Goal: Book appointment/travel/reservation

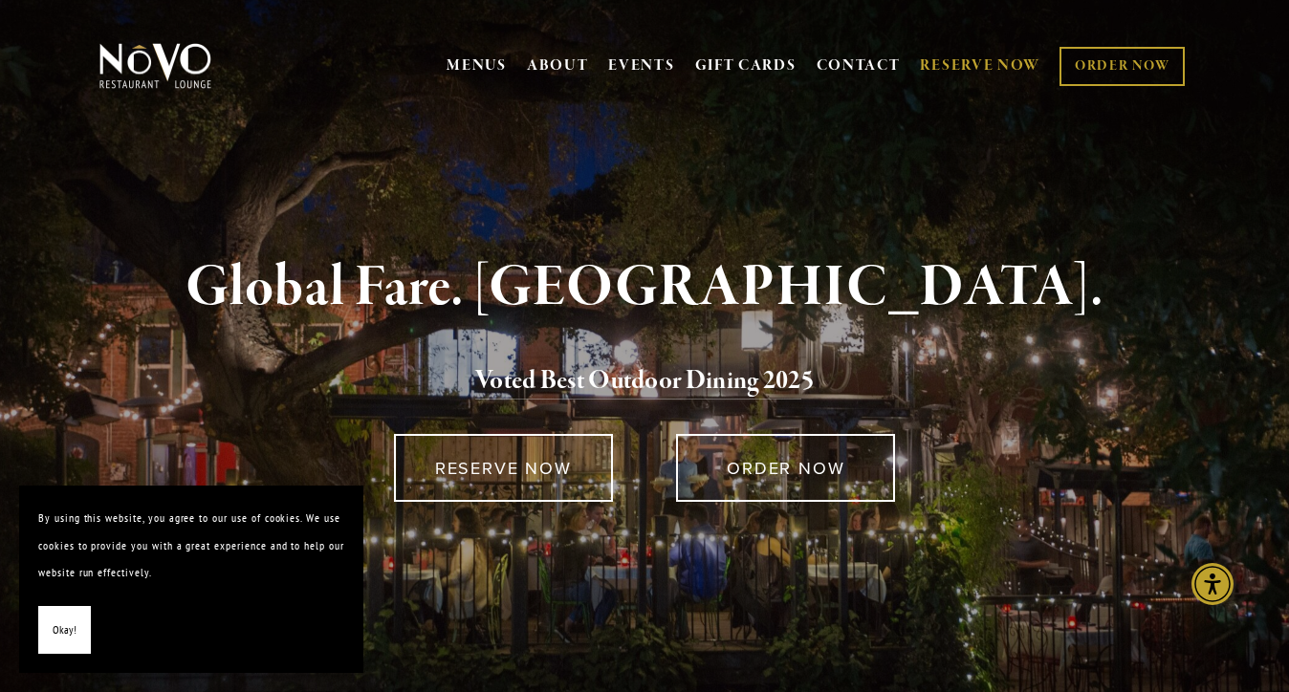
click at [963, 69] on link "RESERVE NOW" at bounding box center [980, 66] width 120 height 36
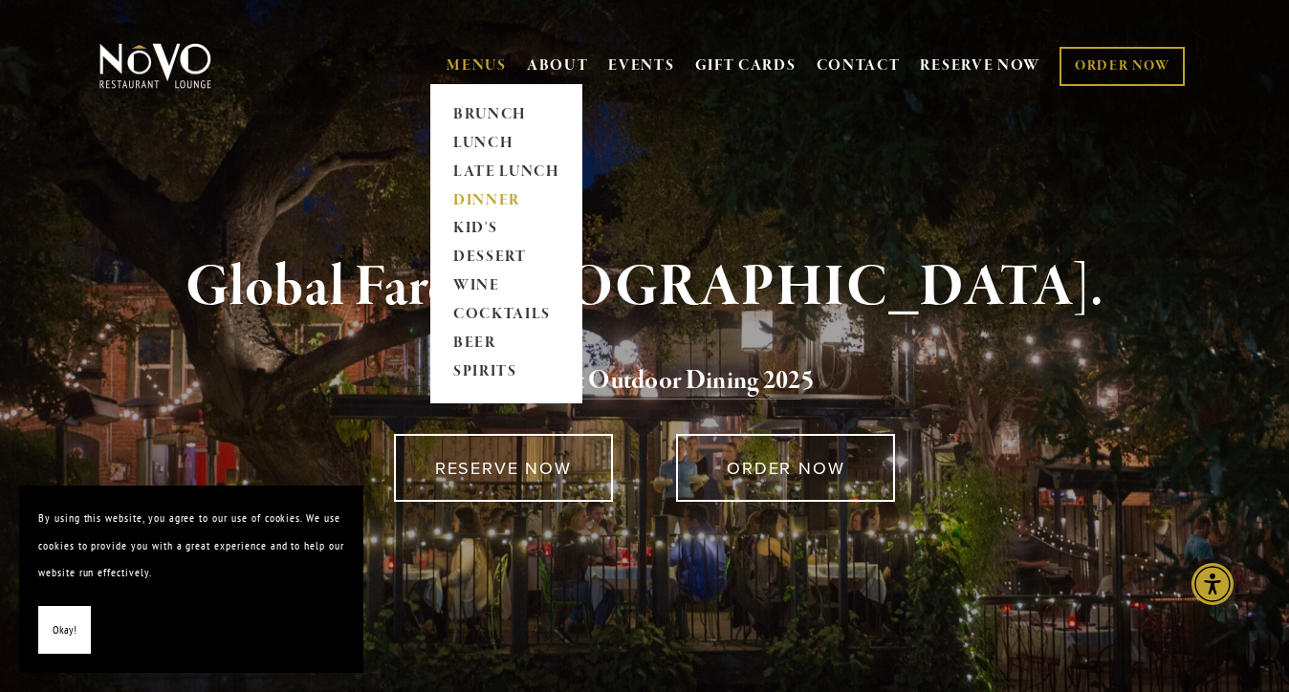
click at [482, 197] on link "DINNER" at bounding box center [507, 200] width 120 height 29
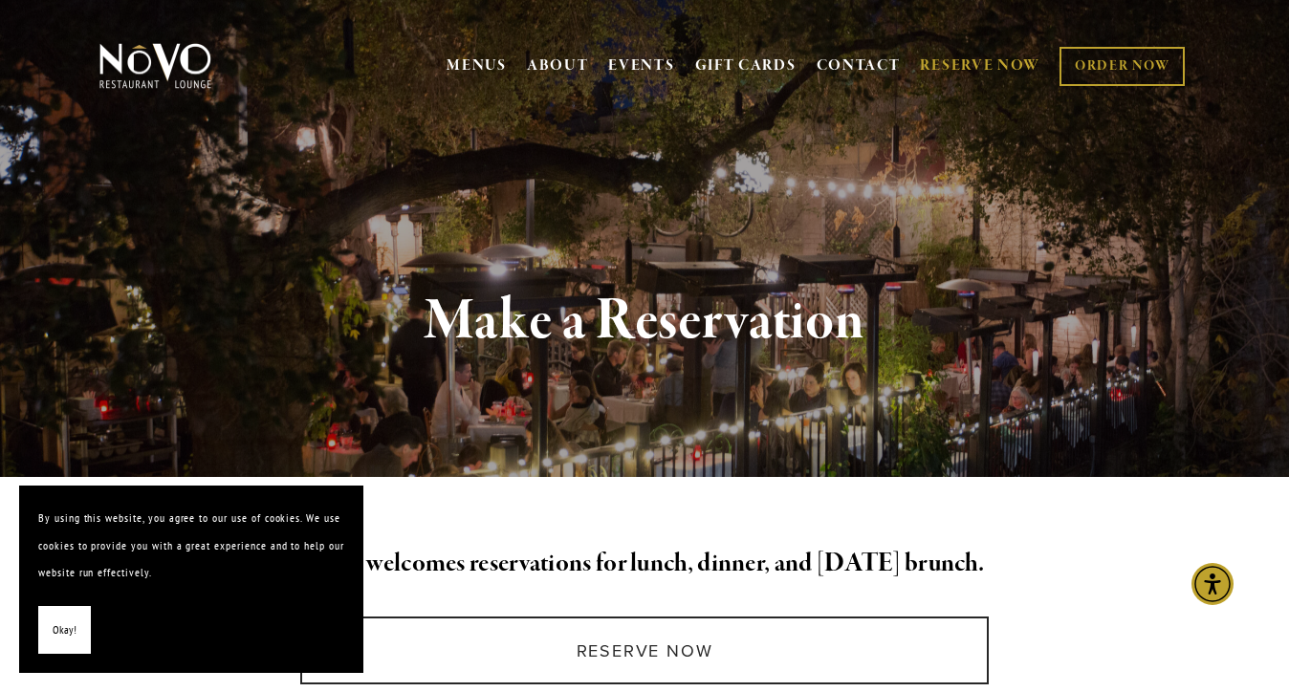
click at [68, 632] on span "Okay!" at bounding box center [65, 631] width 24 height 28
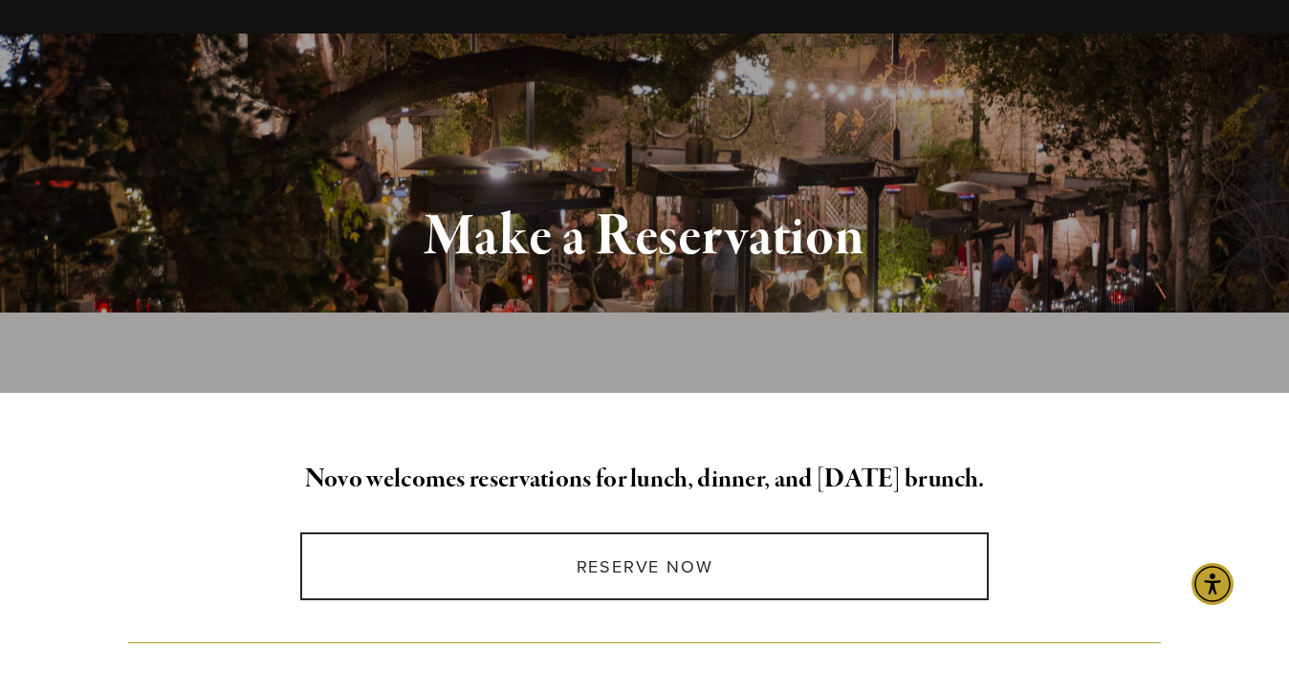
scroll to position [259, 0]
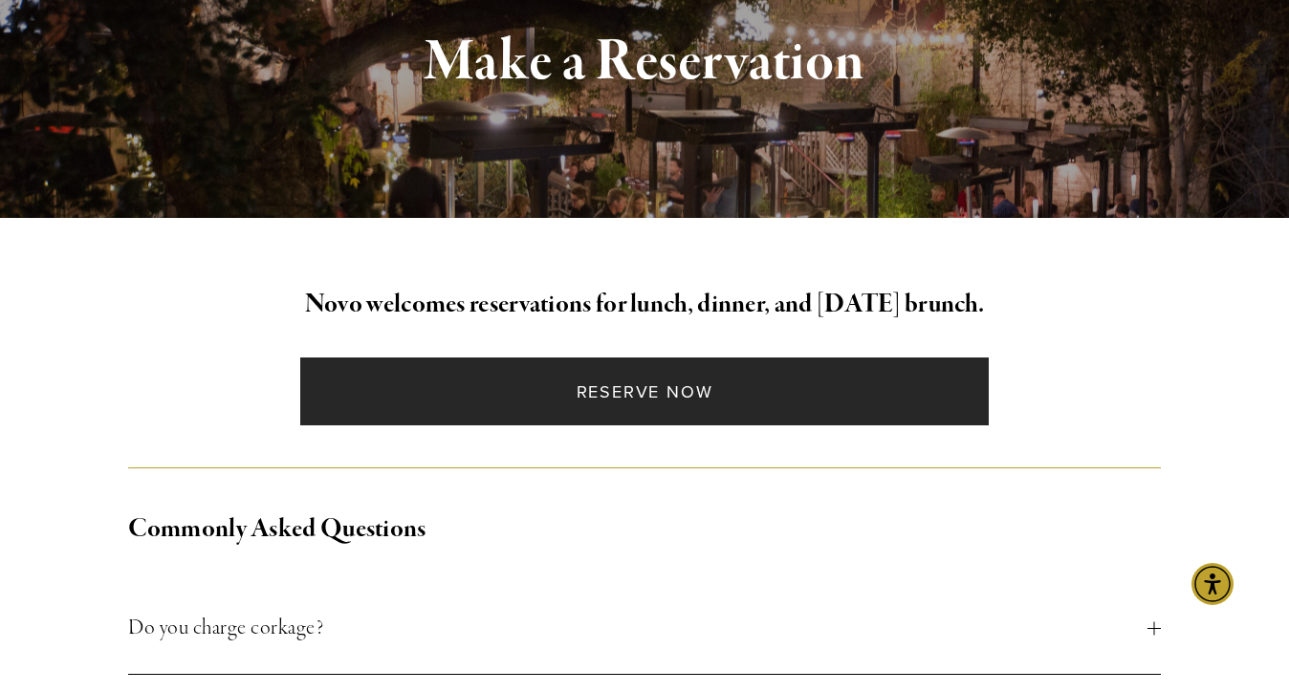
click at [600, 400] on link "Reserve Now" at bounding box center [644, 392] width 688 height 68
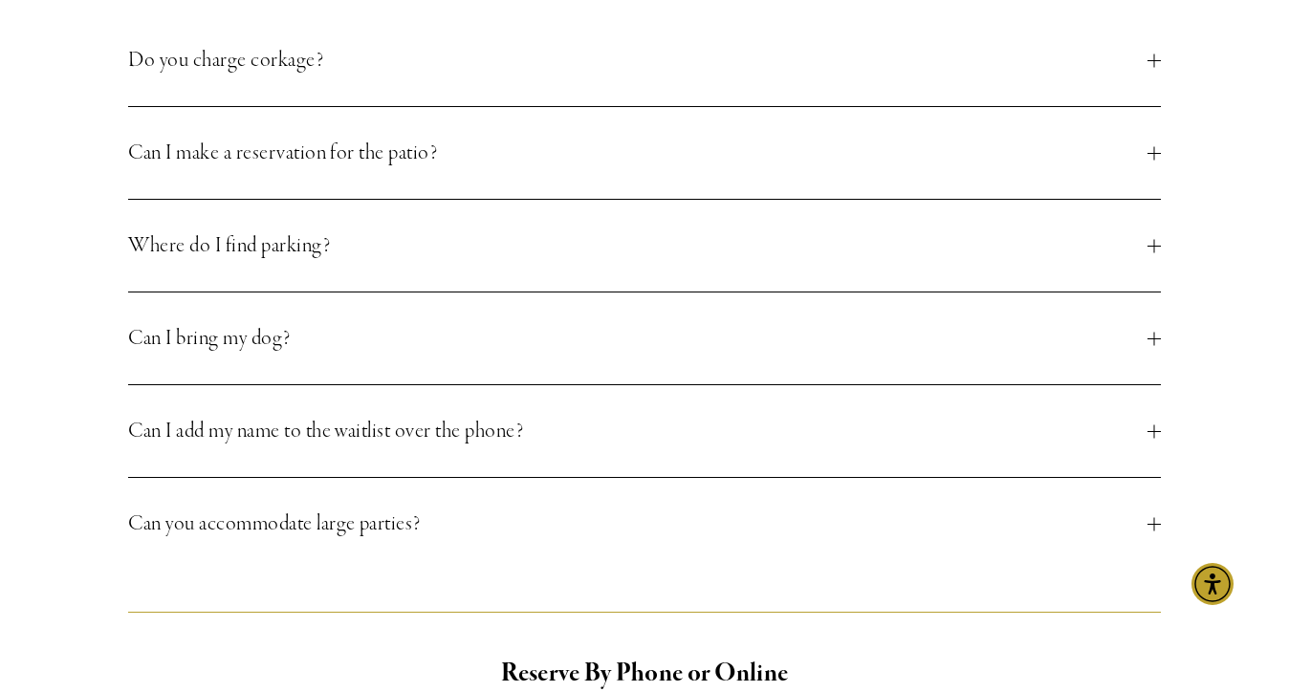
scroll to position [831, 0]
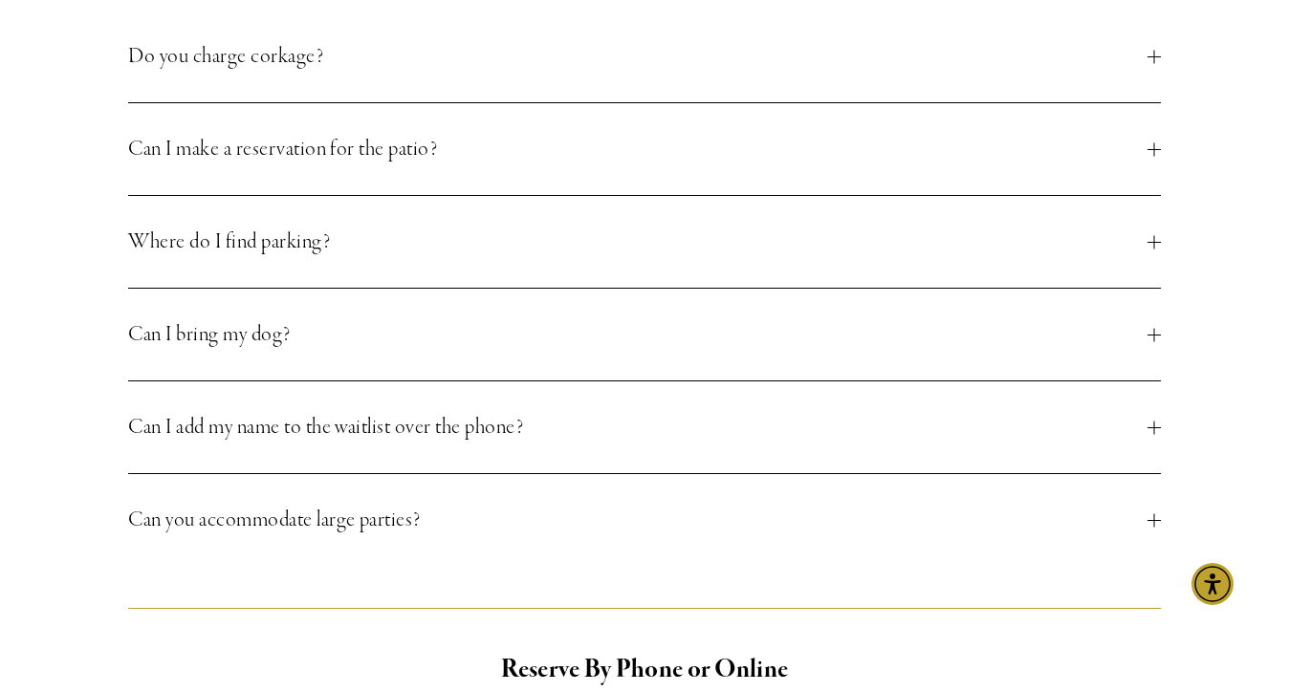
click at [260, 157] on span "Can I make a reservation for the patio?" at bounding box center [637, 149] width 1018 height 34
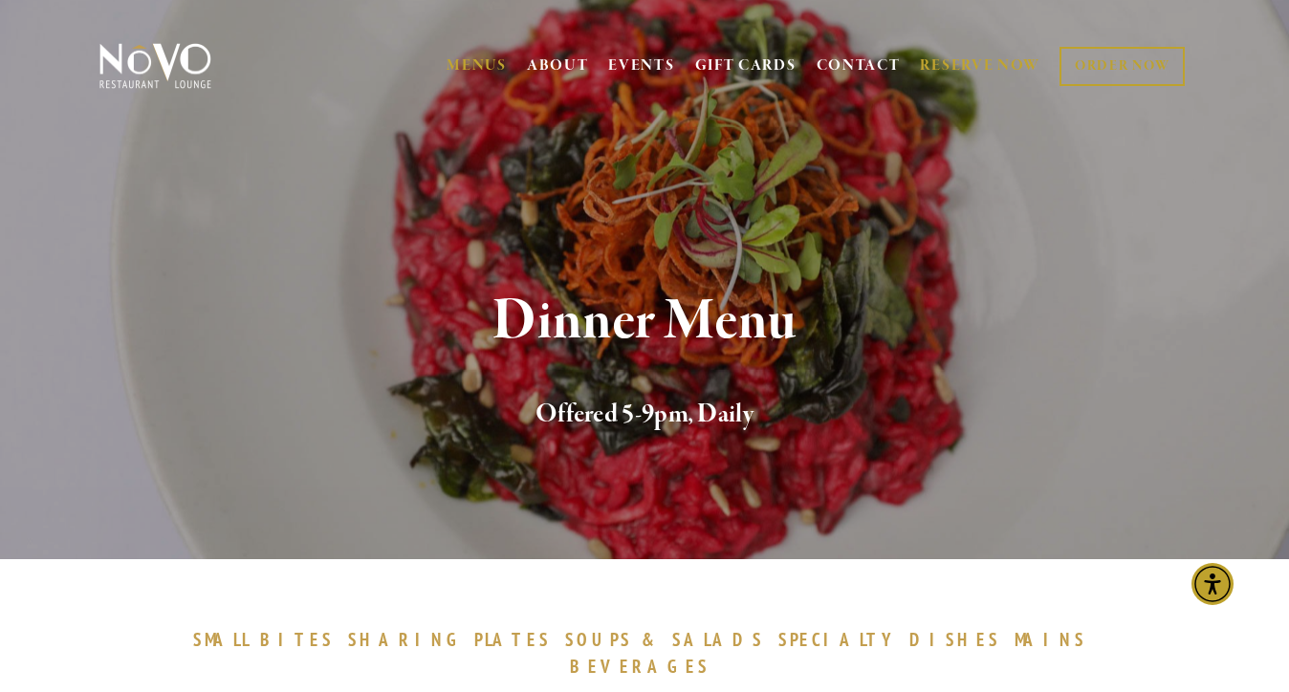
click at [969, 67] on link "RESERVE NOW" at bounding box center [980, 66] width 120 height 36
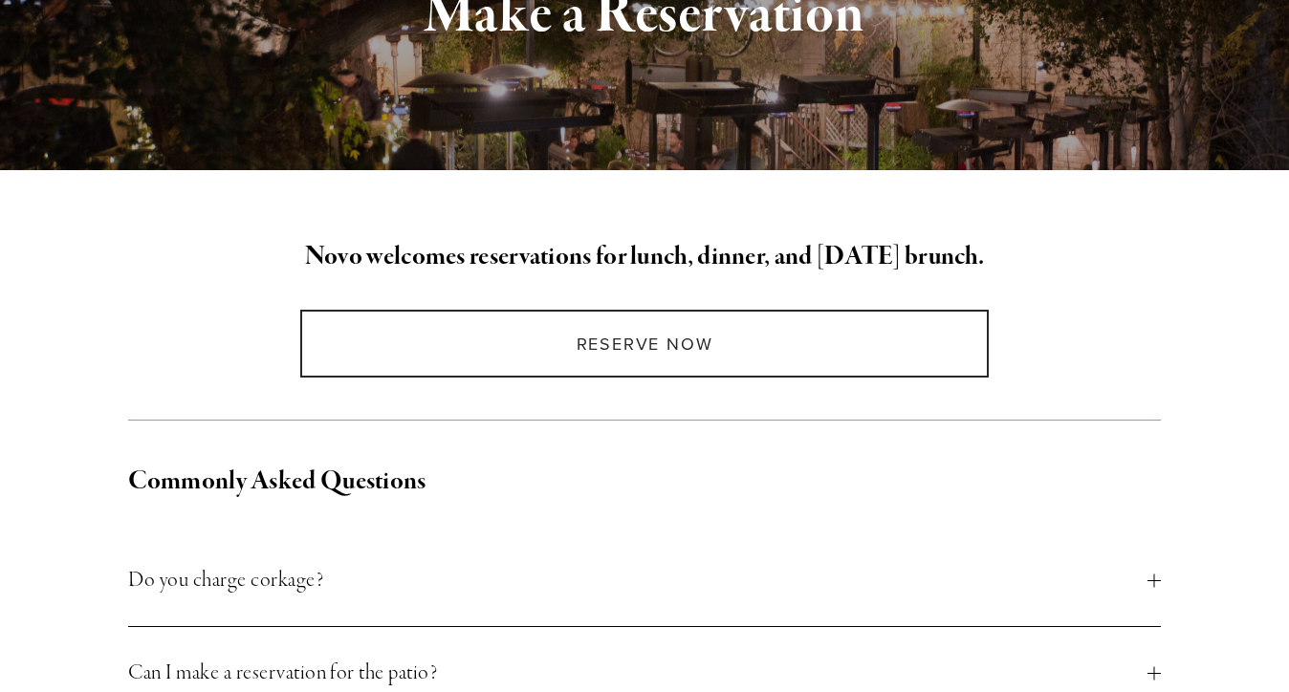
scroll to position [509, 0]
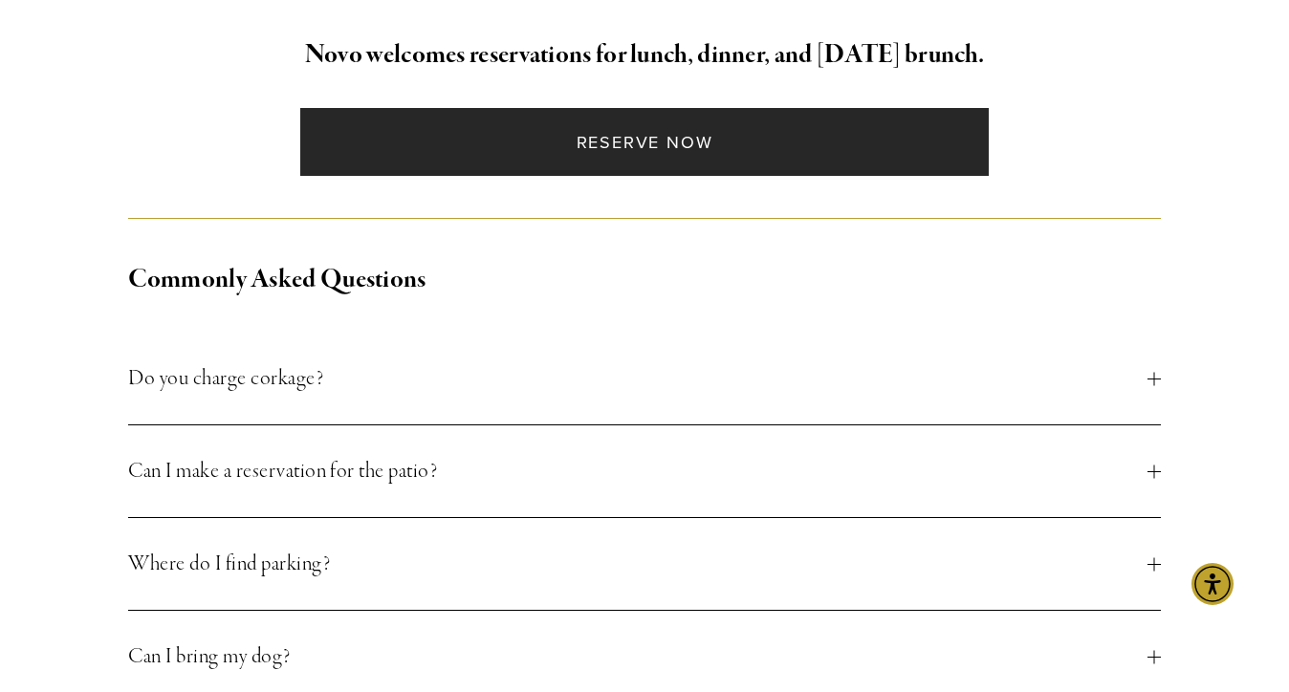
click at [653, 151] on link "Reserve Now" at bounding box center [644, 142] width 688 height 68
